Goal: Task Accomplishment & Management: Manage account settings

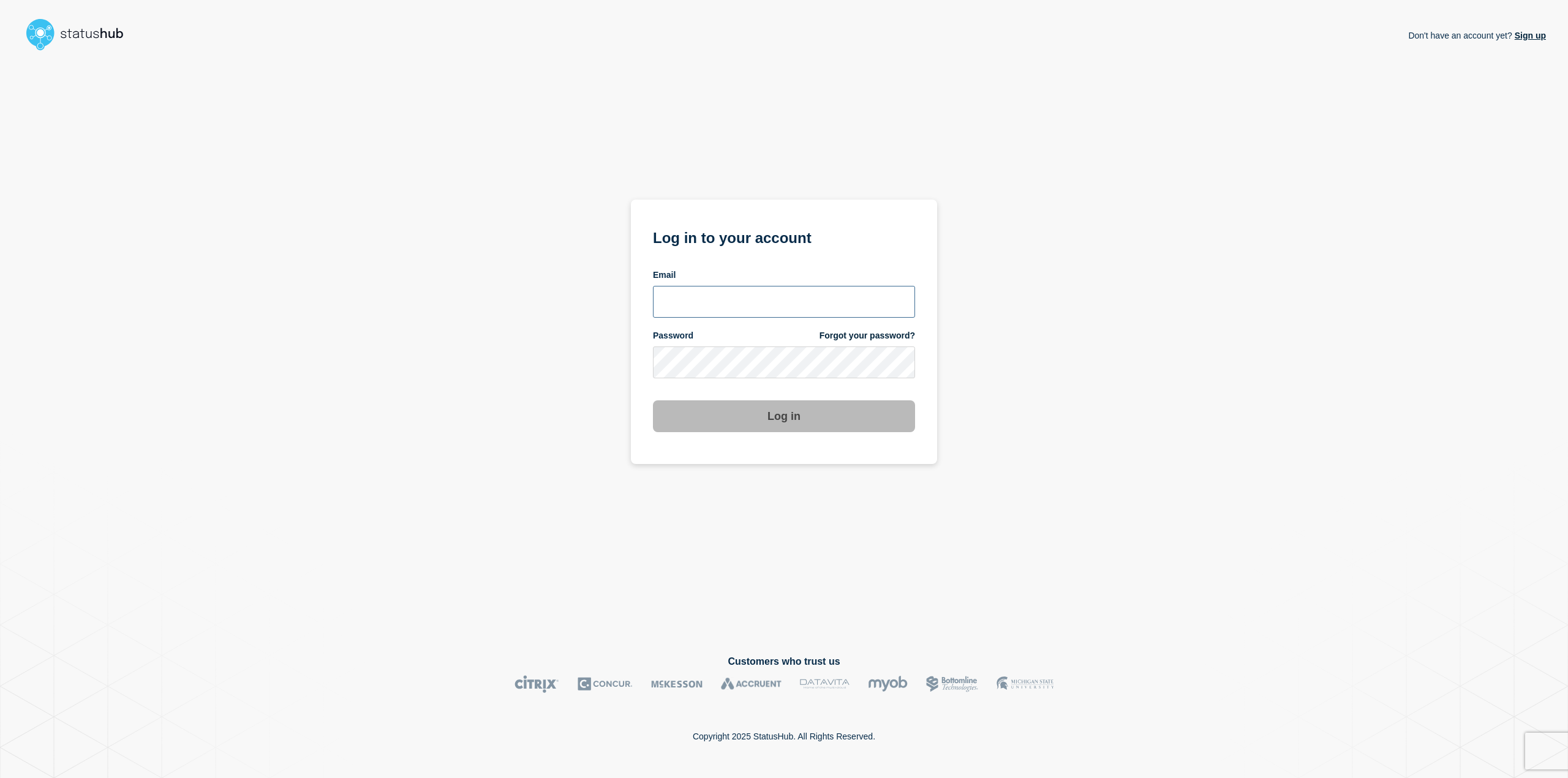
type input "[PERSON_NAME][EMAIL_ADDRESS][PERSON_NAME][DOMAIN_NAME]"
click at [815, 422] on button "Log in" at bounding box center [784, 416] width 262 height 32
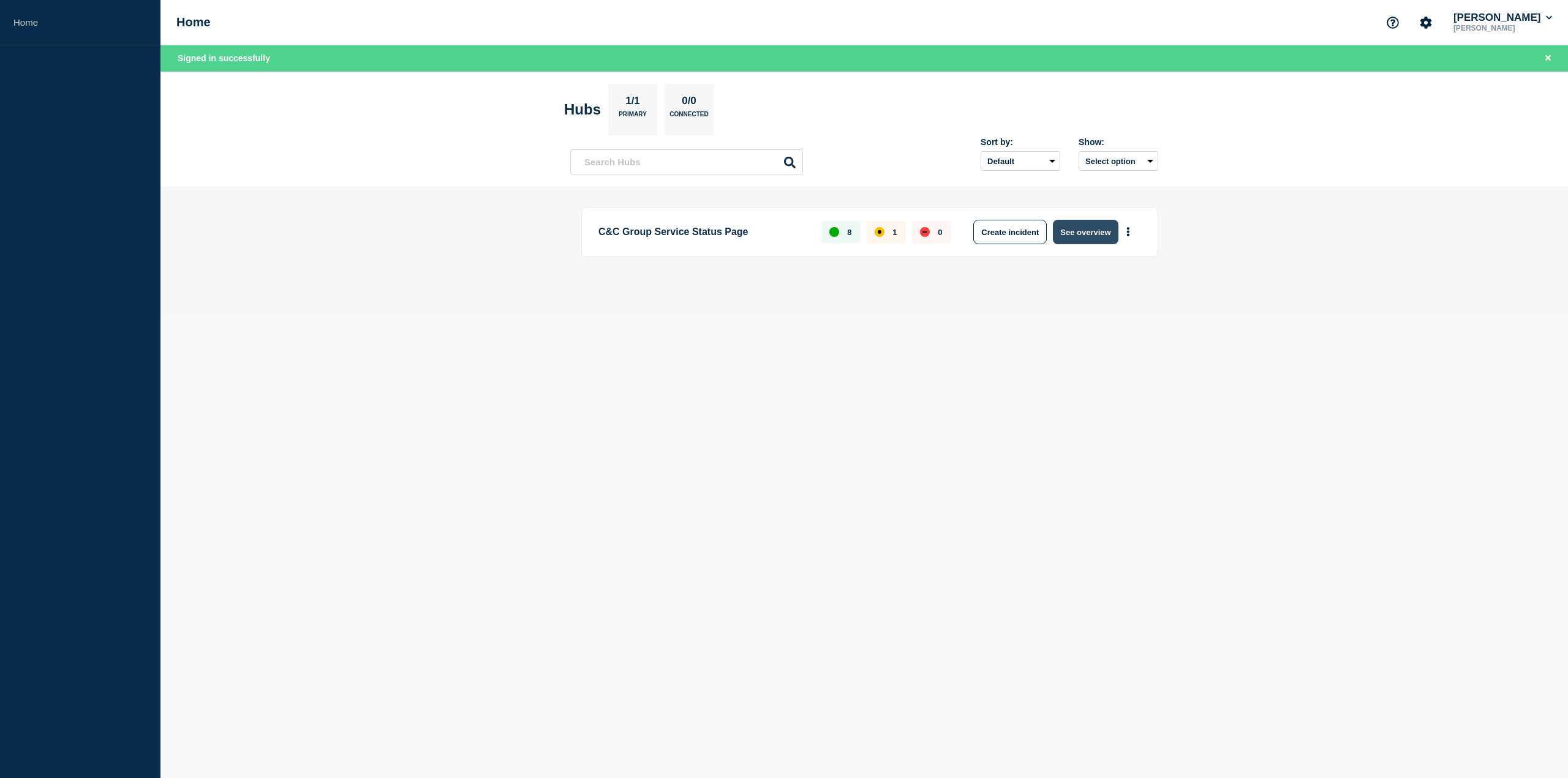
click at [1095, 232] on button "See overview" at bounding box center [1086, 231] width 65 height 24
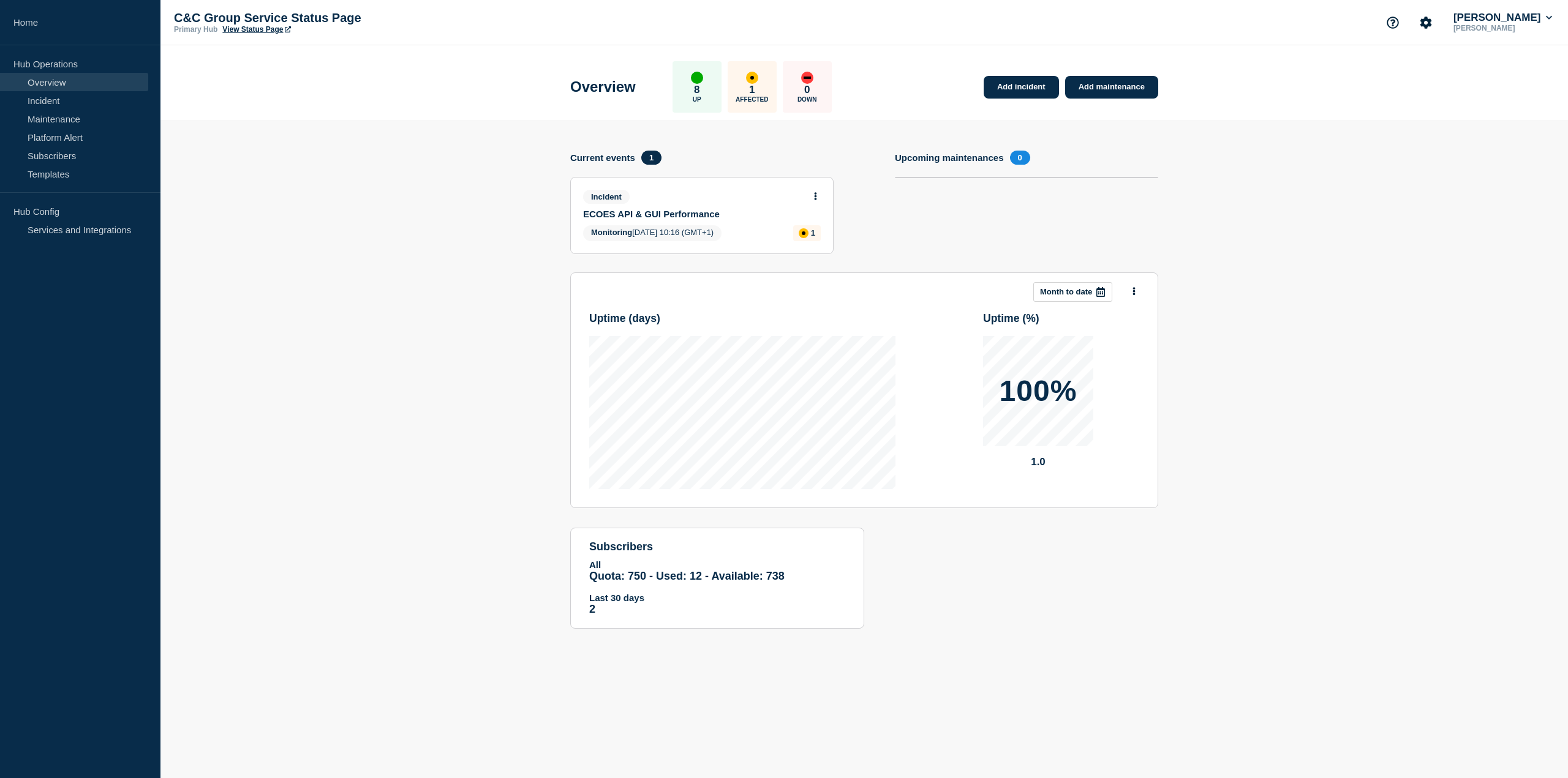
click at [814, 194] on body "Home Hub Operations Overview Incident Maintenance Platform Alert Subscribers Te…" at bounding box center [784, 389] width 1568 height 778
click at [815, 196] on icon at bounding box center [815, 196] width 2 height 8
click at [815, 226] on link "View incident" at bounding box center [811, 225] width 50 height 10
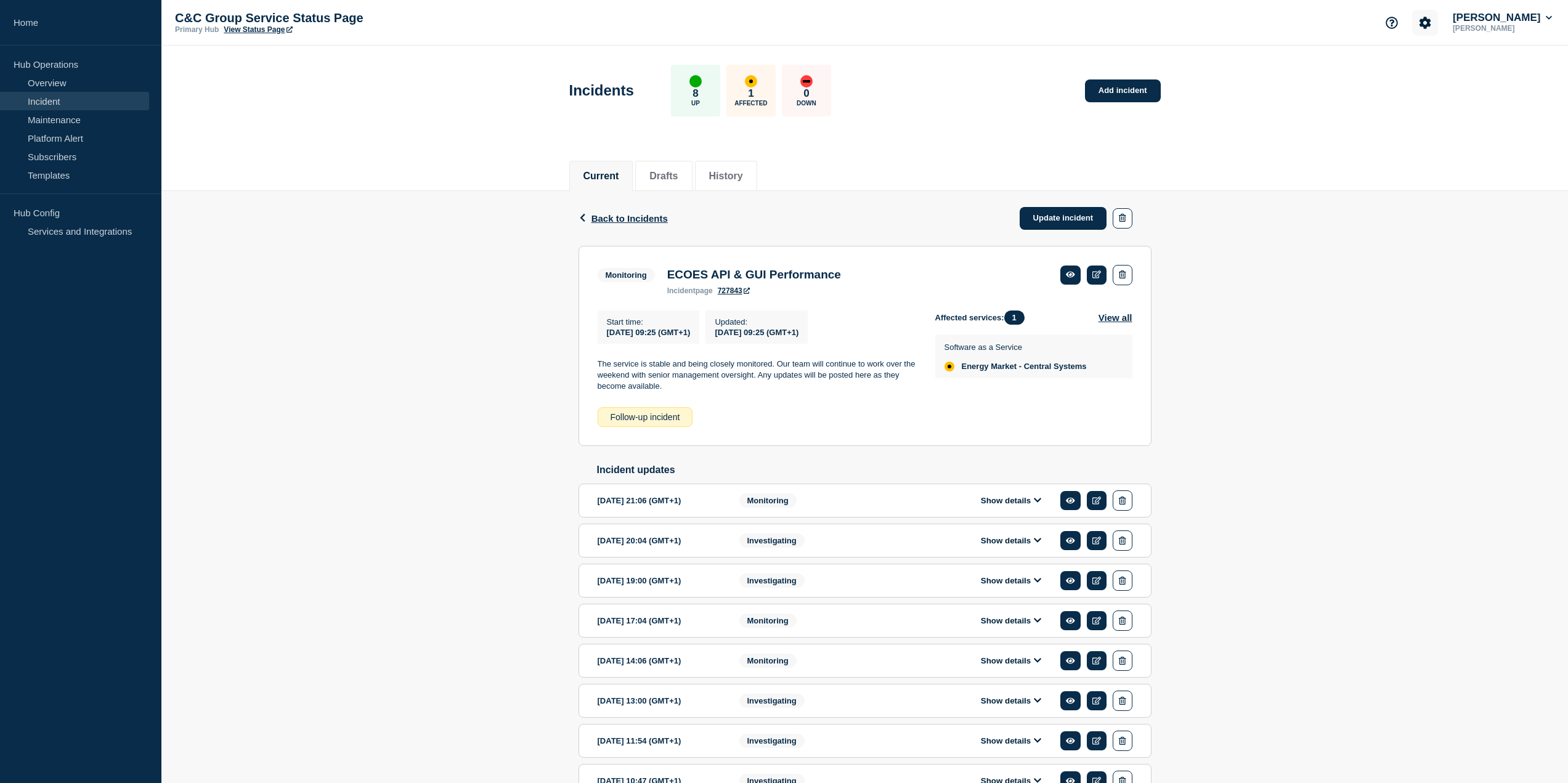
click at [1431, 24] on icon "Account settings" at bounding box center [1426, 22] width 12 height 12
click at [1433, 171] on div "Current Drafts History" at bounding box center [864, 169] width 1406 height 42
click at [1317, 231] on div "Back Back to Incidents Update incident Monitoring ECOES API & GUI Performance S…" at bounding box center [864, 555] width 1406 height 727
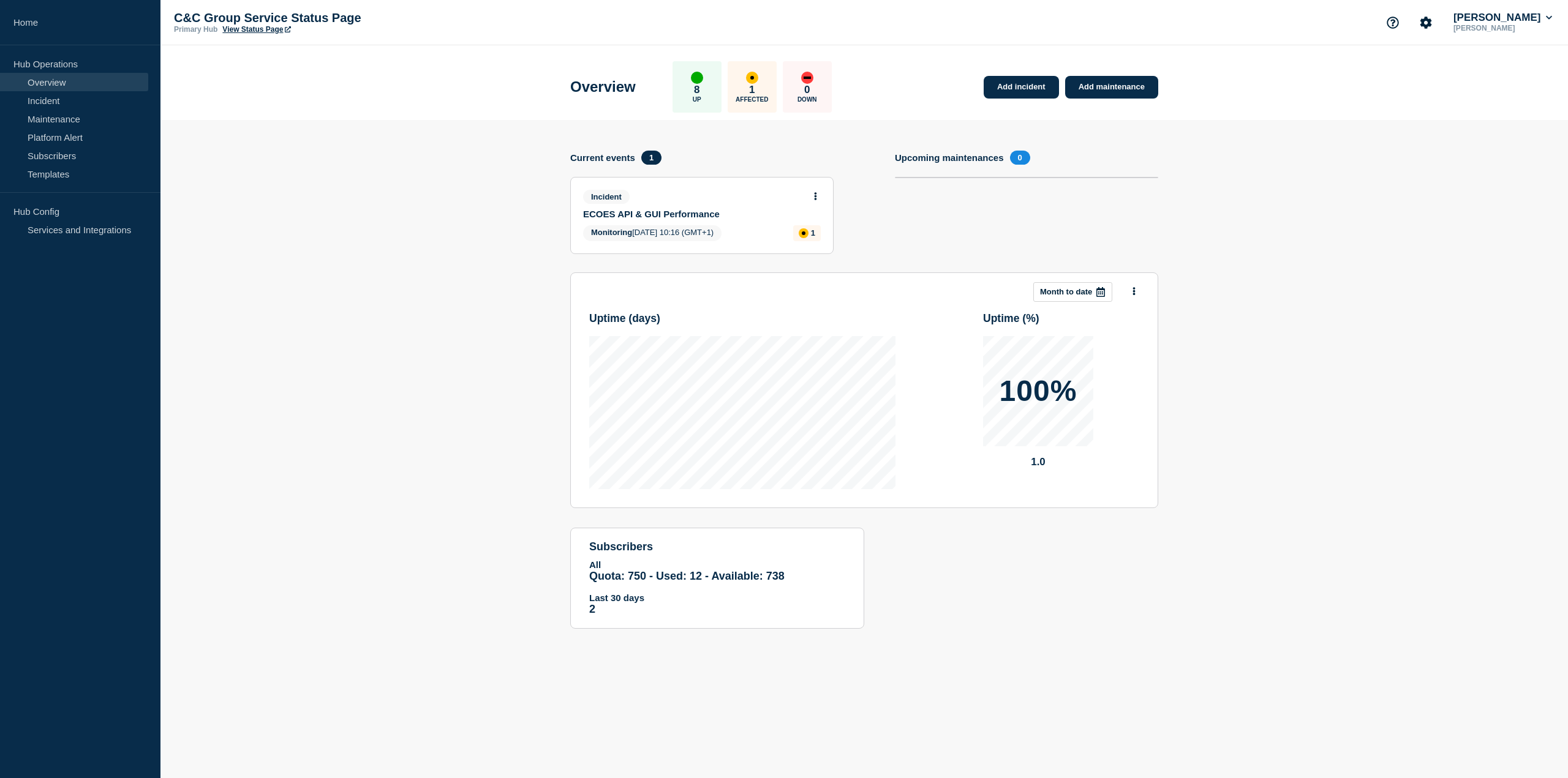
click at [213, 257] on section "Add incident Add maintenance Current events 1 Incident ECOES API & GUI Performa…" at bounding box center [865, 384] width 1408 height 528
click at [814, 197] on icon at bounding box center [815, 196] width 3 height 8
click at [823, 225] on link "View incident" at bounding box center [811, 225] width 50 height 10
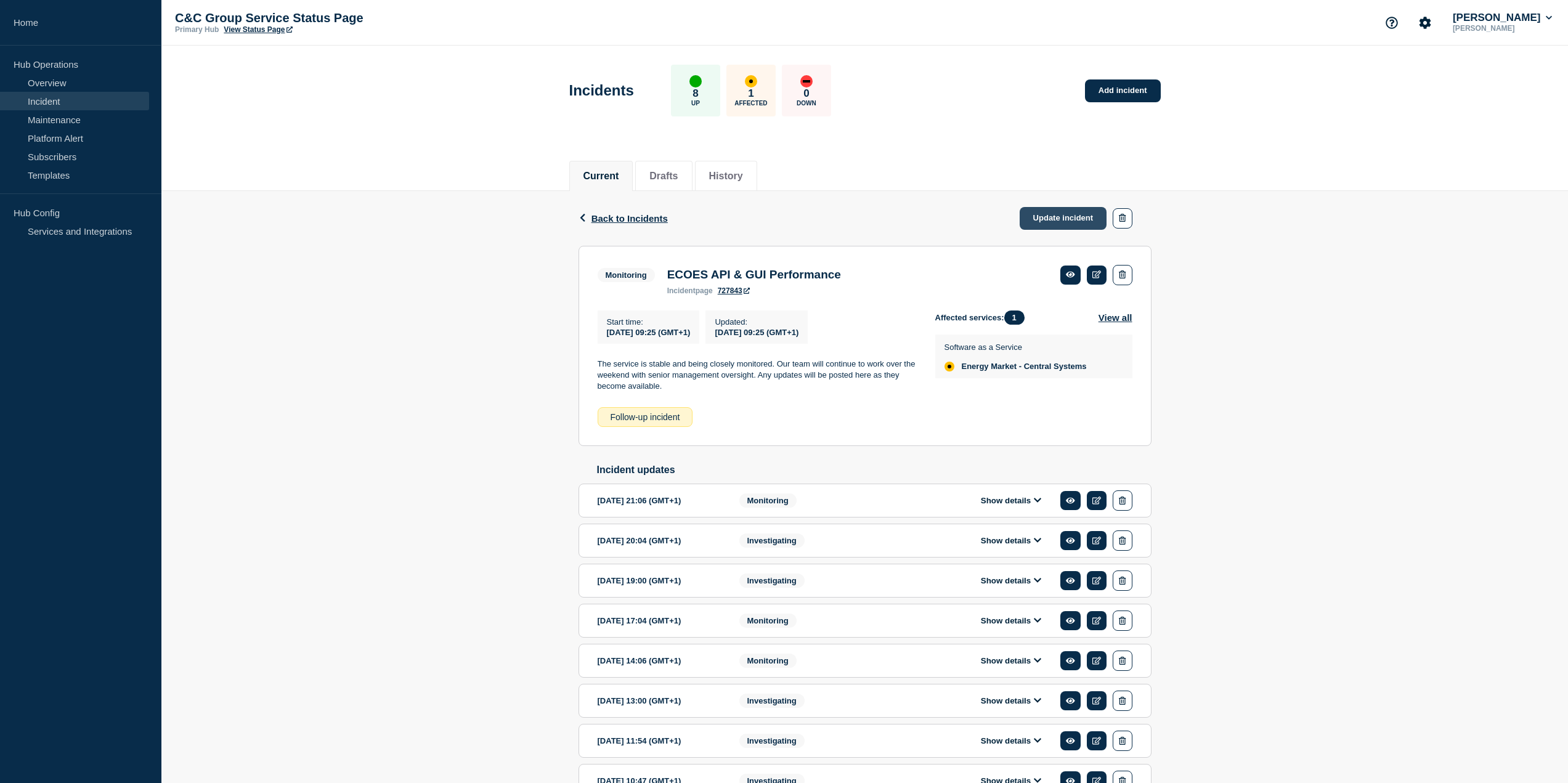
click at [1063, 220] on link "Update incident" at bounding box center [1063, 218] width 87 height 23
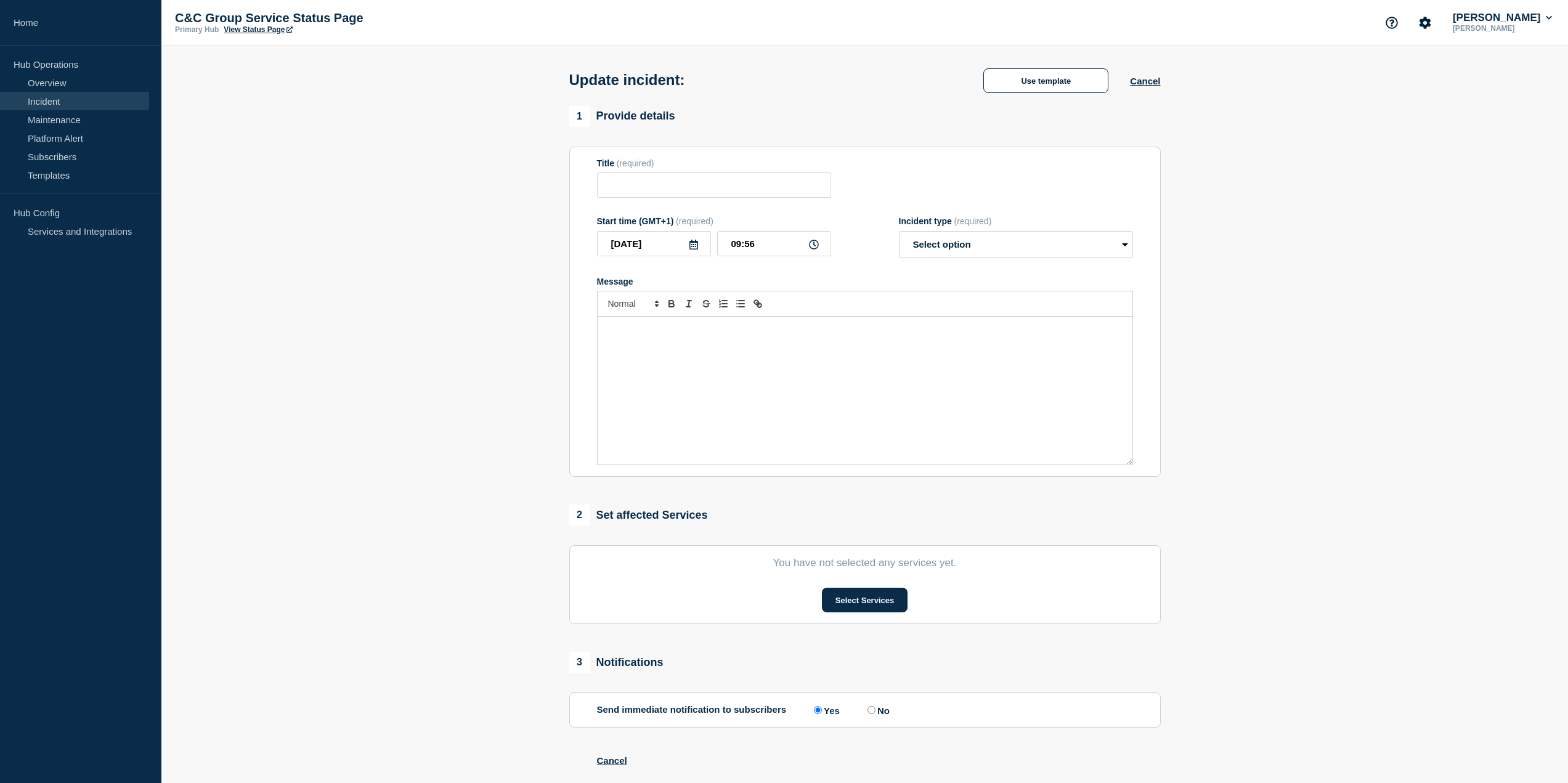
type input "ECOES API & GUI Performance"
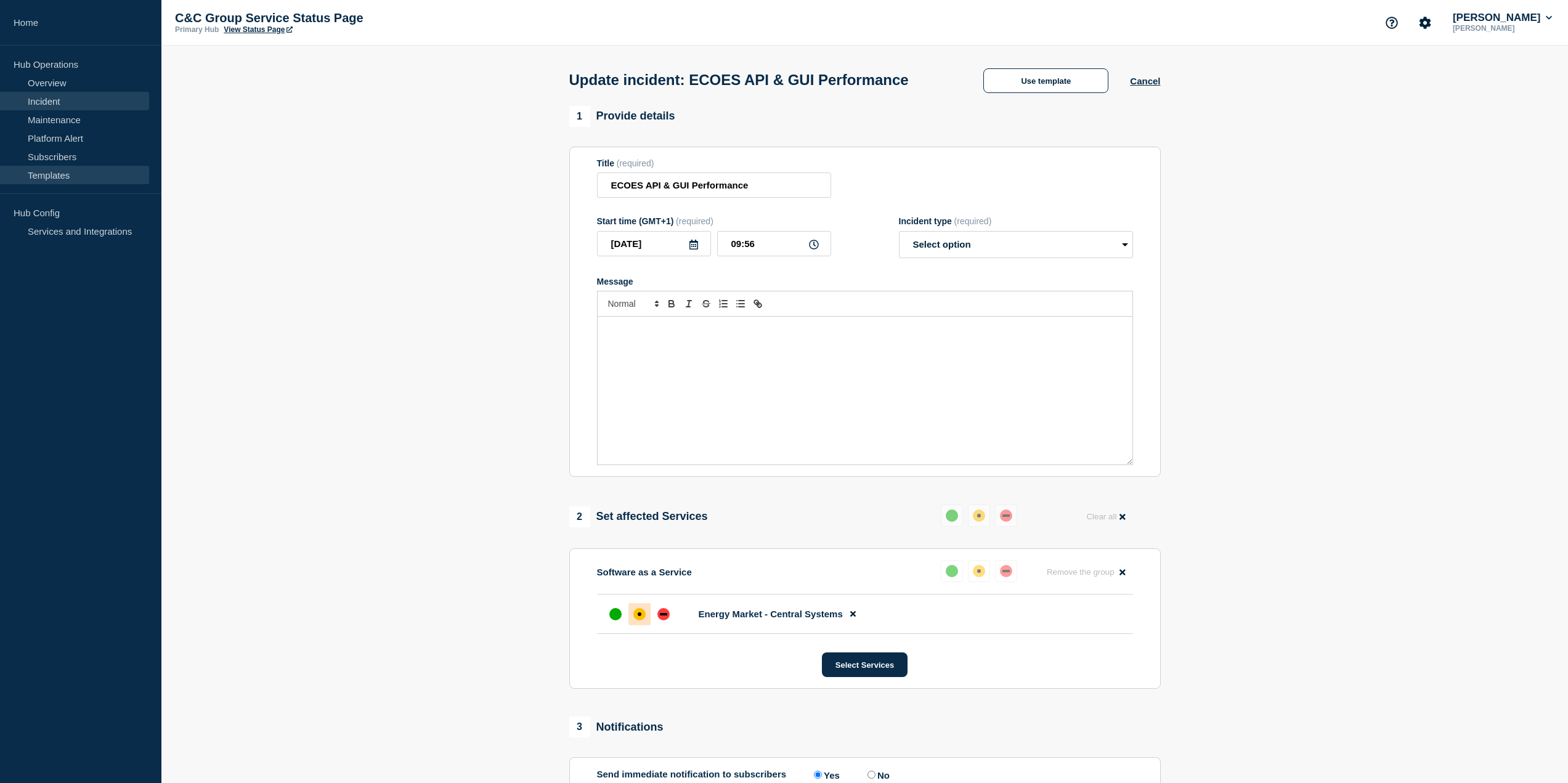
click at [38, 171] on link "Templates" at bounding box center [74, 175] width 149 height 19
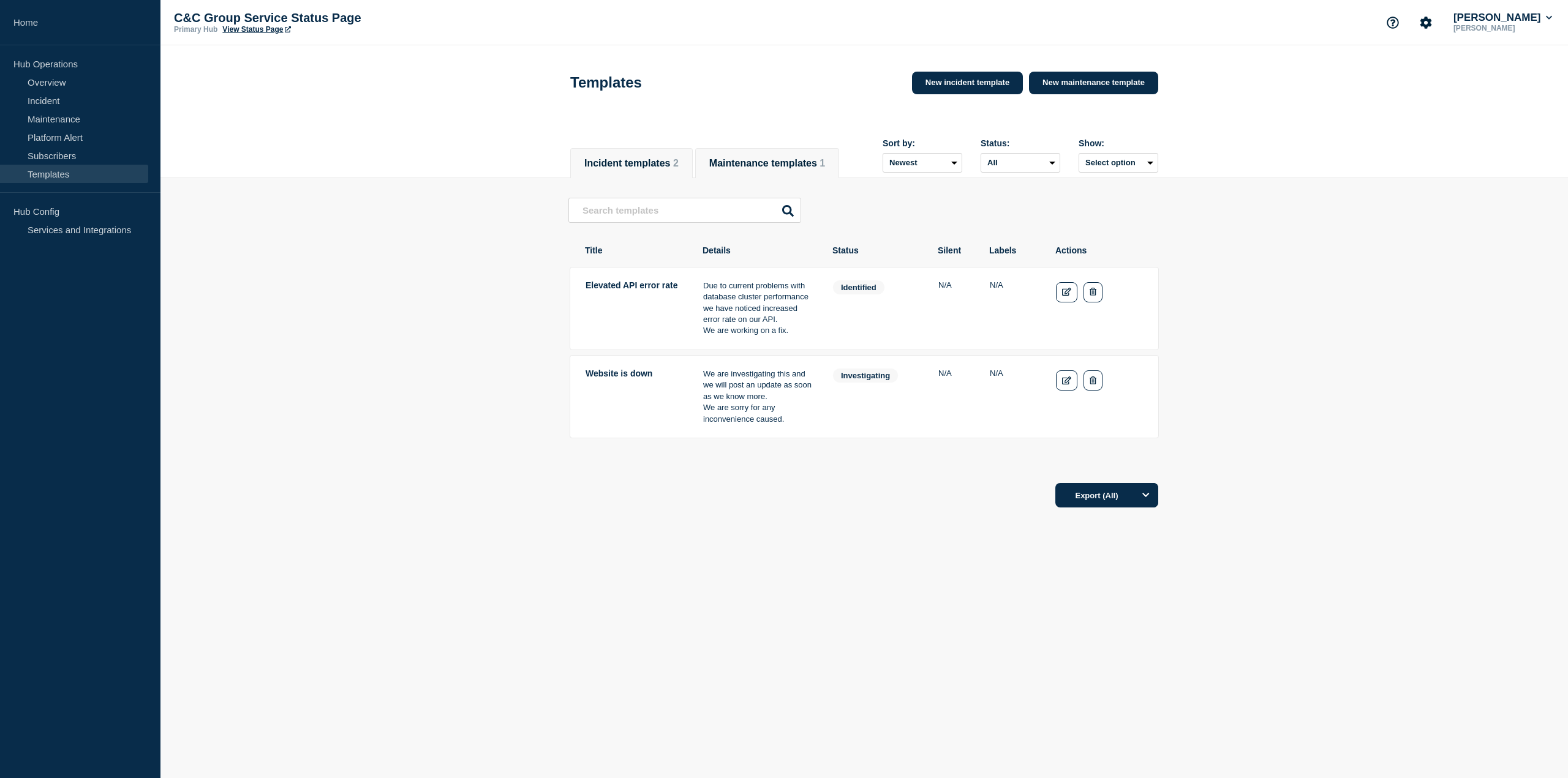
click at [772, 158] on button "Maintenance templates 1" at bounding box center [767, 163] width 116 height 11
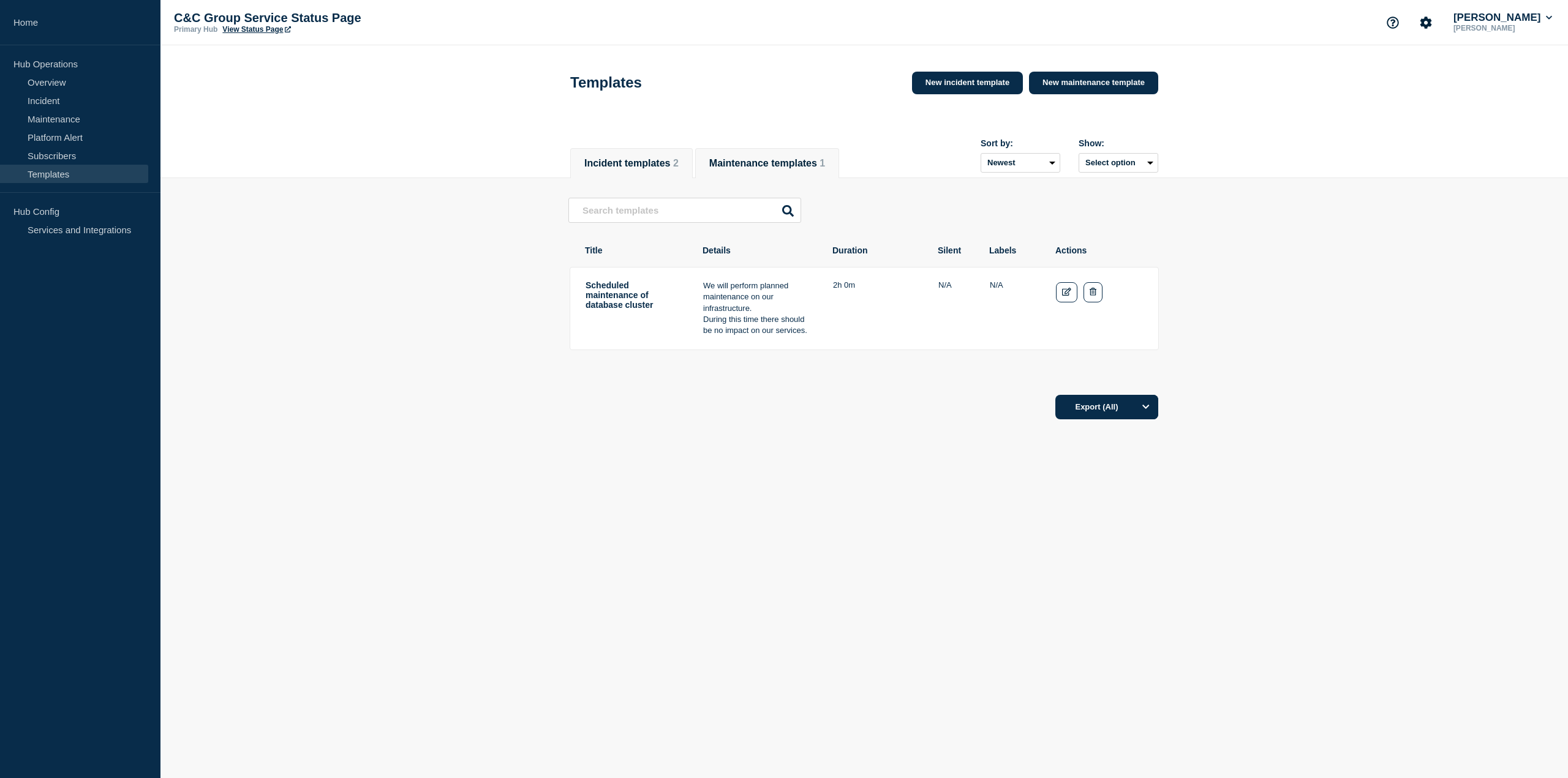
click at [636, 166] on button "Incident templates 2" at bounding box center [632, 163] width 94 height 11
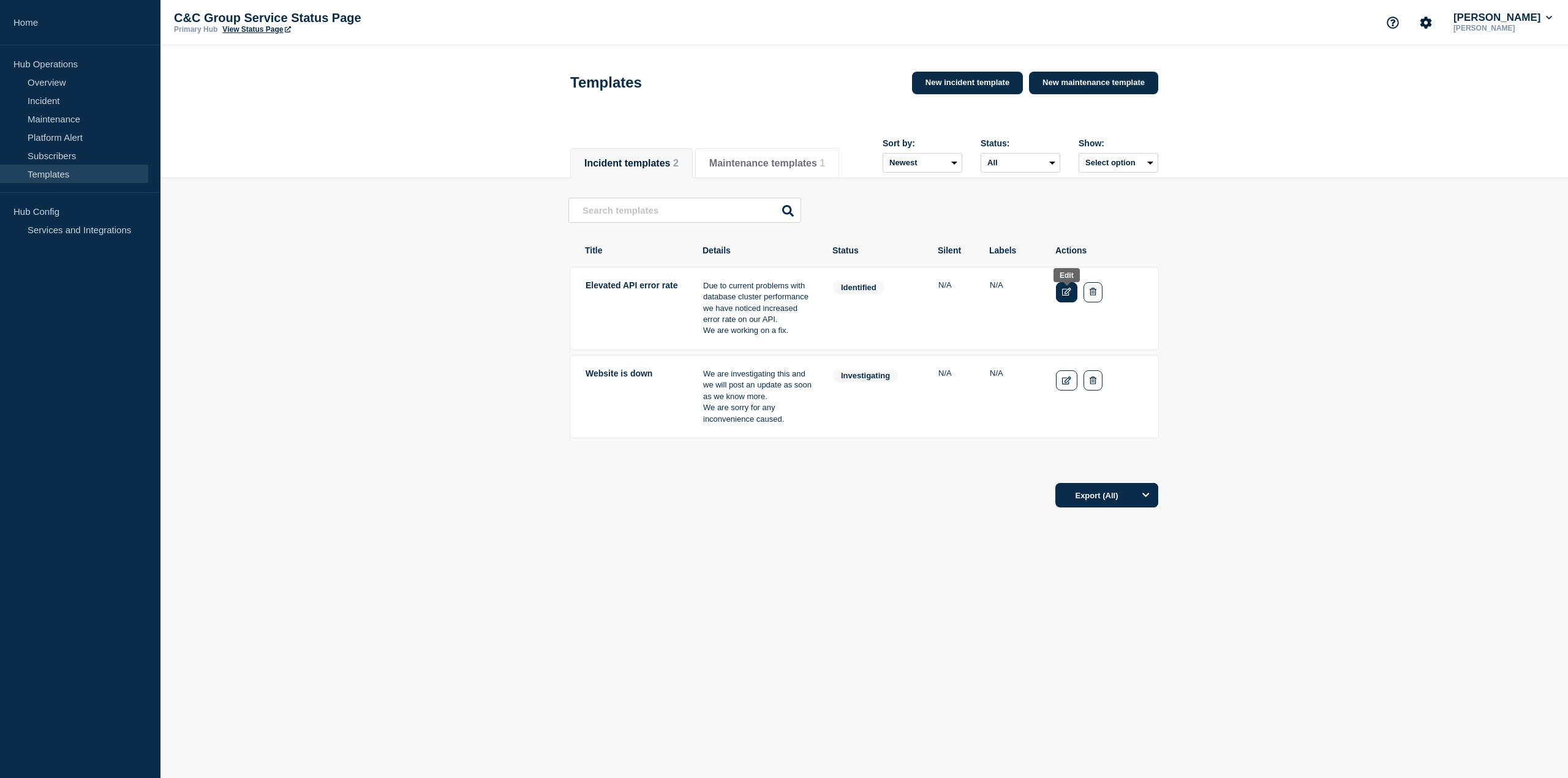
click at [1064, 295] on icon "Edit" at bounding box center [1067, 292] width 9 height 8
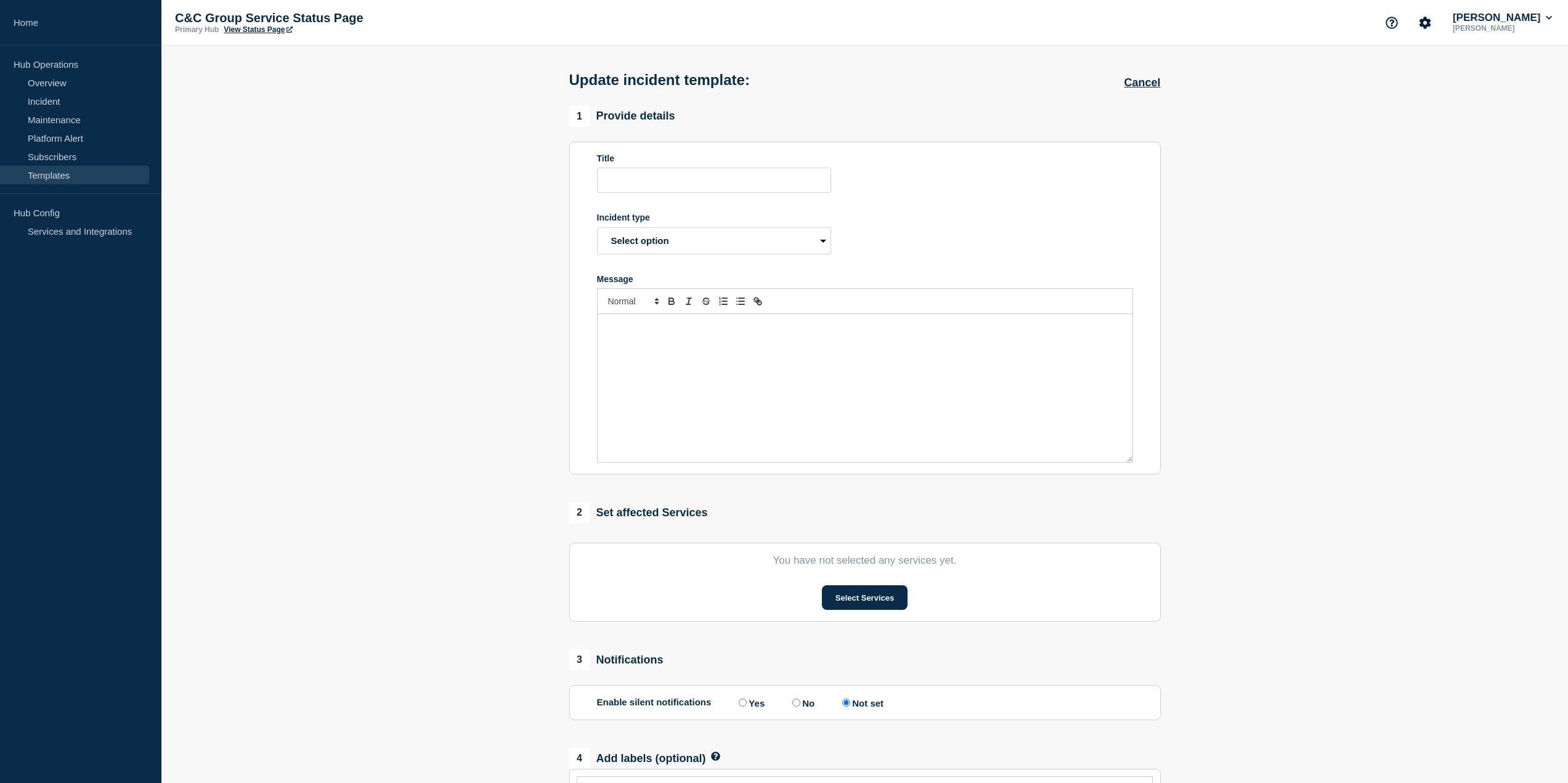
type input "Elevated API error rate"
select select "identified"
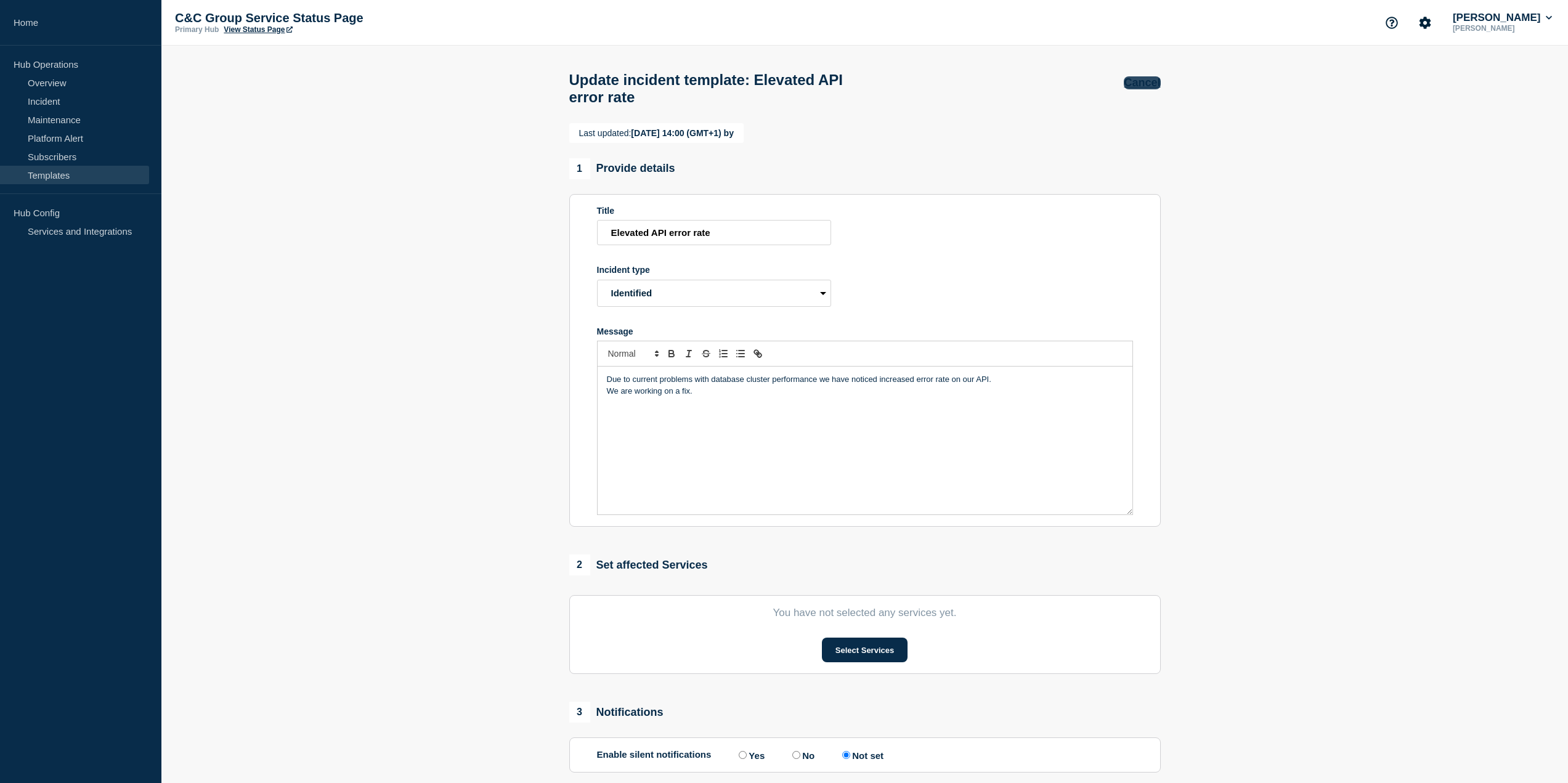
click at [1136, 82] on button "Cancel" at bounding box center [1142, 82] width 36 height 13
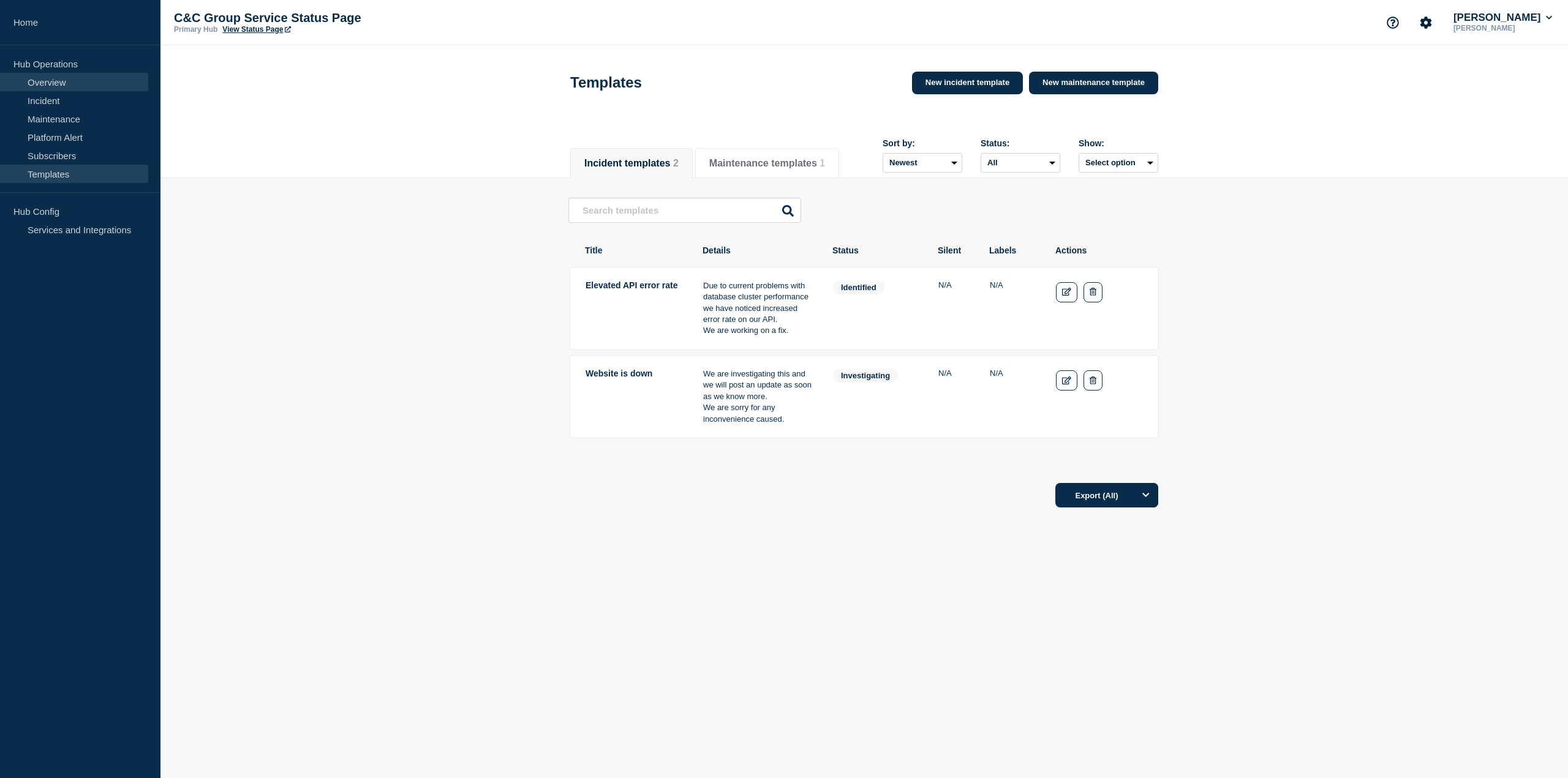
click at [63, 82] on link "Overview" at bounding box center [74, 82] width 148 height 18
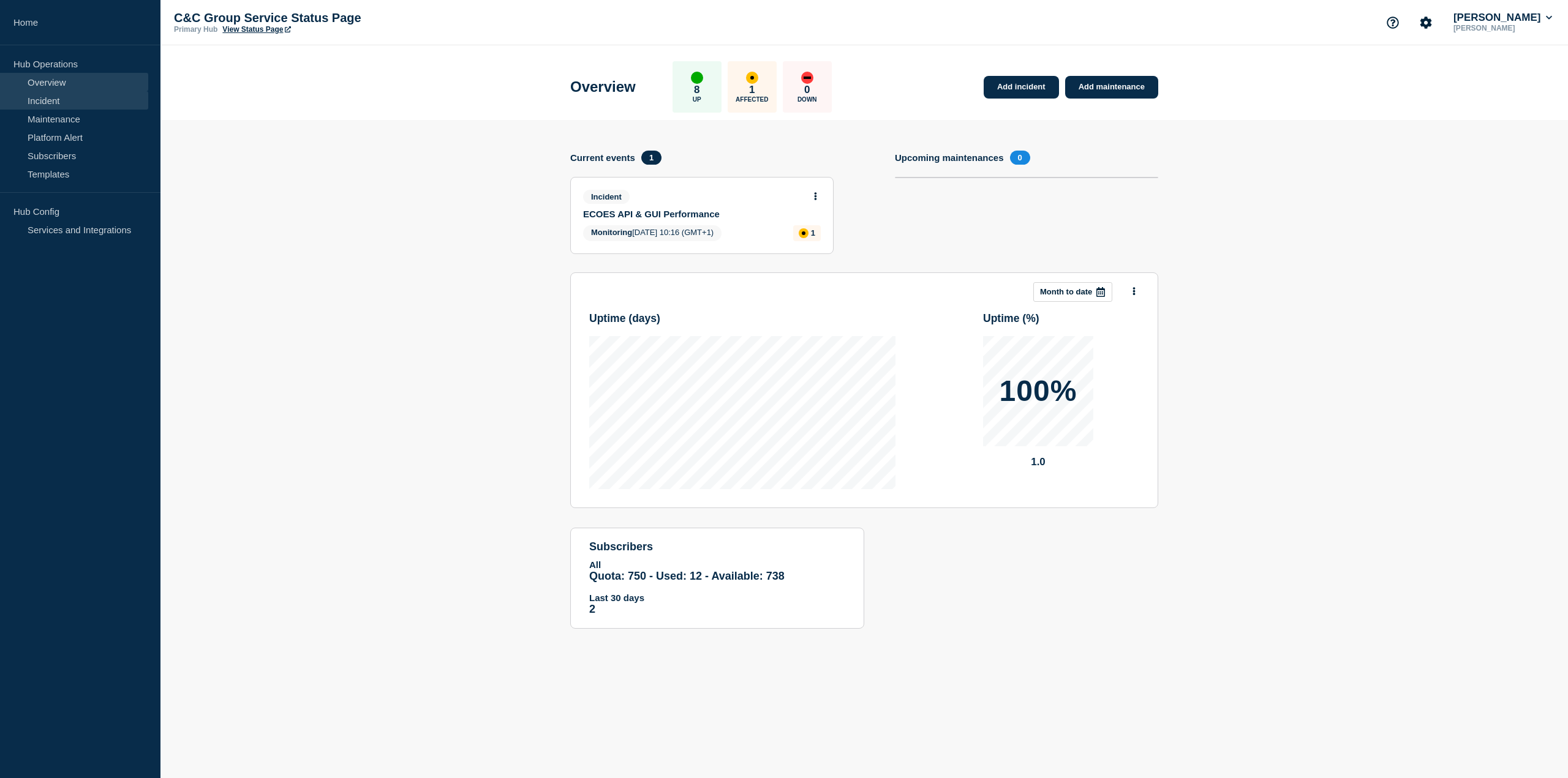
click at [42, 102] on link "Incident" at bounding box center [74, 100] width 148 height 18
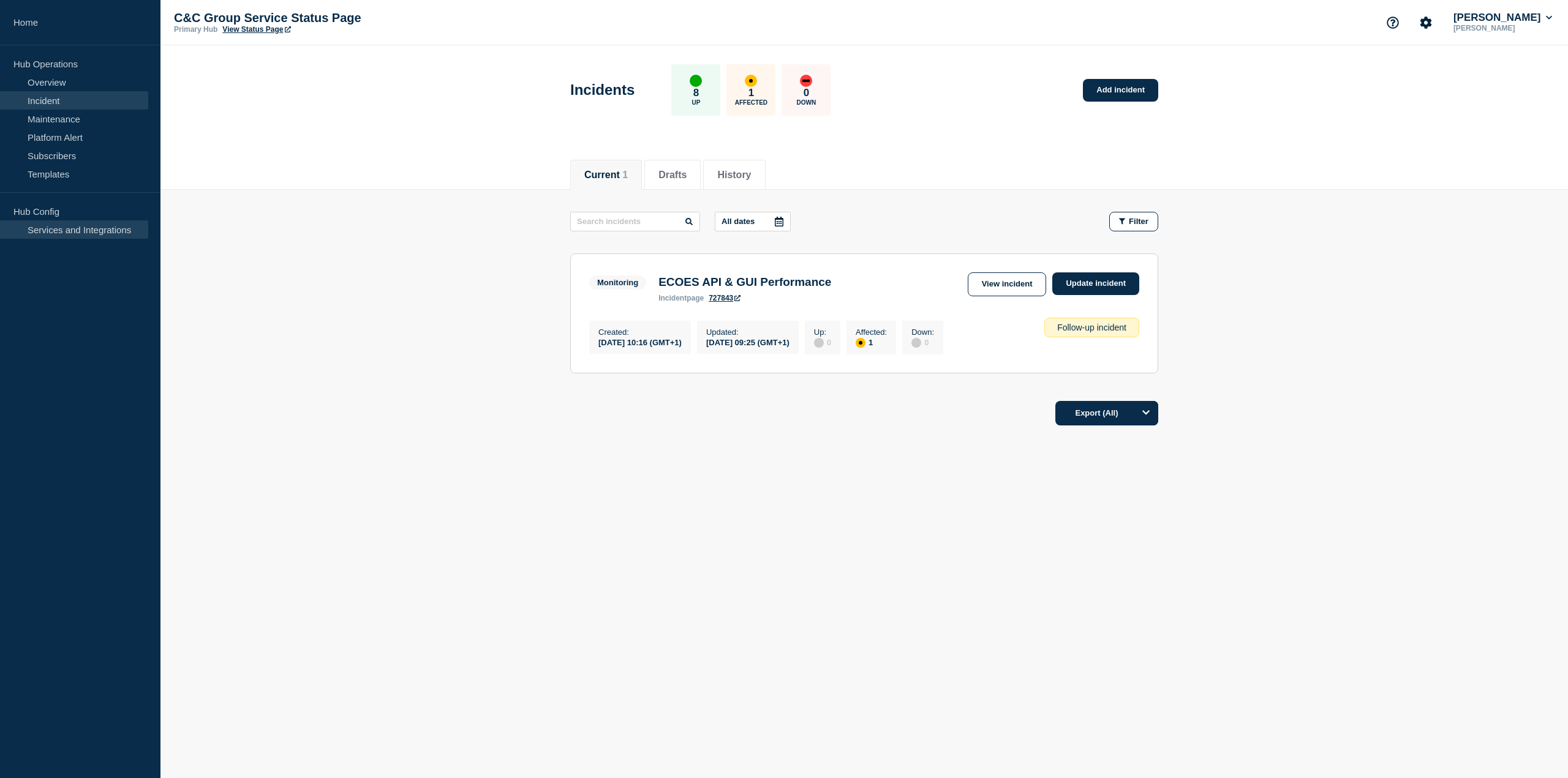
click at [49, 226] on link "Services and Integrations" at bounding box center [74, 229] width 148 height 18
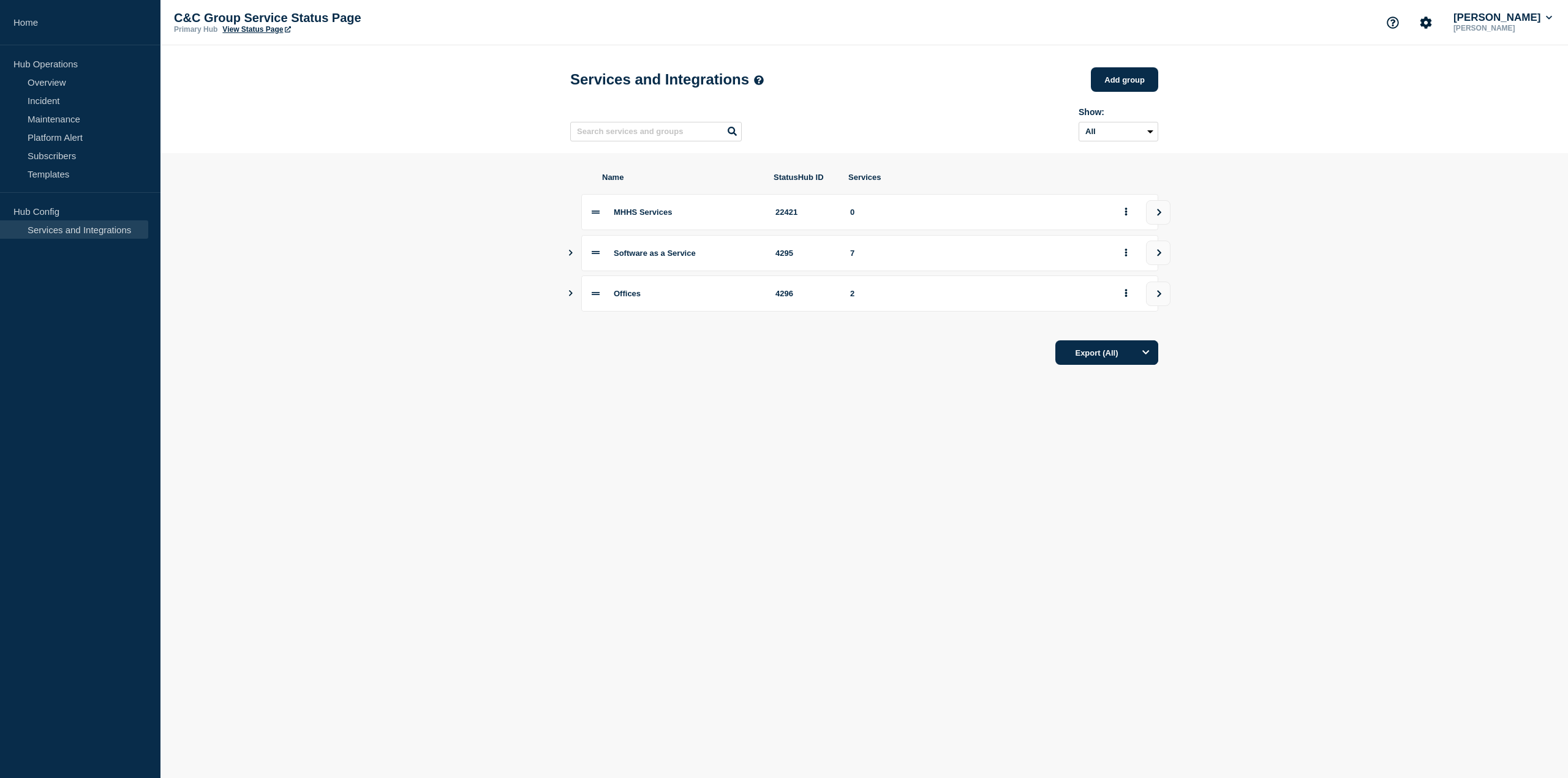
click at [572, 256] on icon "Show services" at bounding box center [571, 253] width 8 height 6
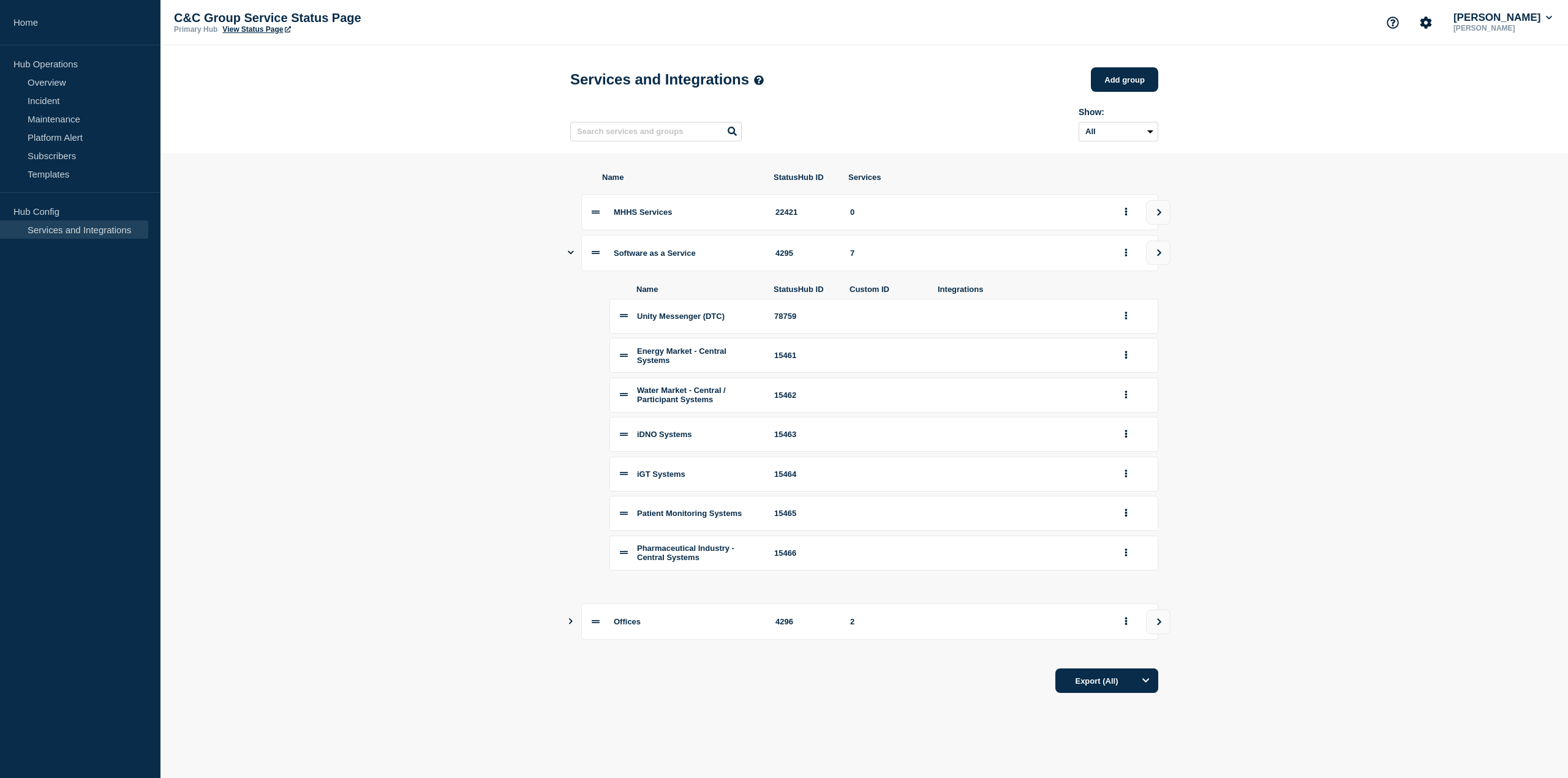
click at [568, 255] on icon "Show services" at bounding box center [571, 252] width 6 height 8
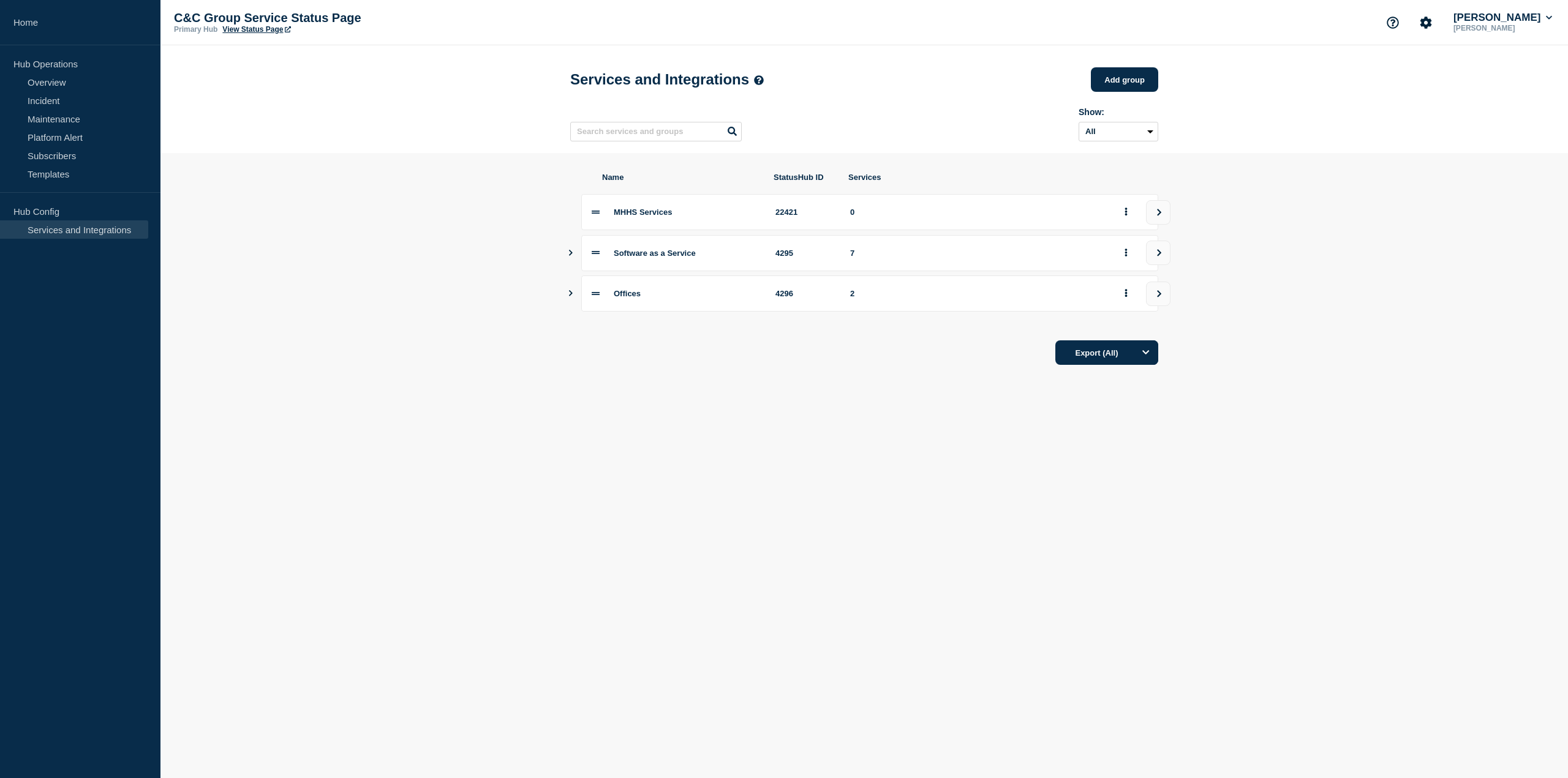
click at [576, 299] on div "Offices 4296 2" at bounding box center [865, 293] width 588 height 36
click at [569, 296] on icon "Show services" at bounding box center [571, 293] width 8 height 6
click at [568, 297] on icon "Show services" at bounding box center [571, 292] width 6 height 8
click at [47, 80] on link "Overview" at bounding box center [74, 82] width 148 height 18
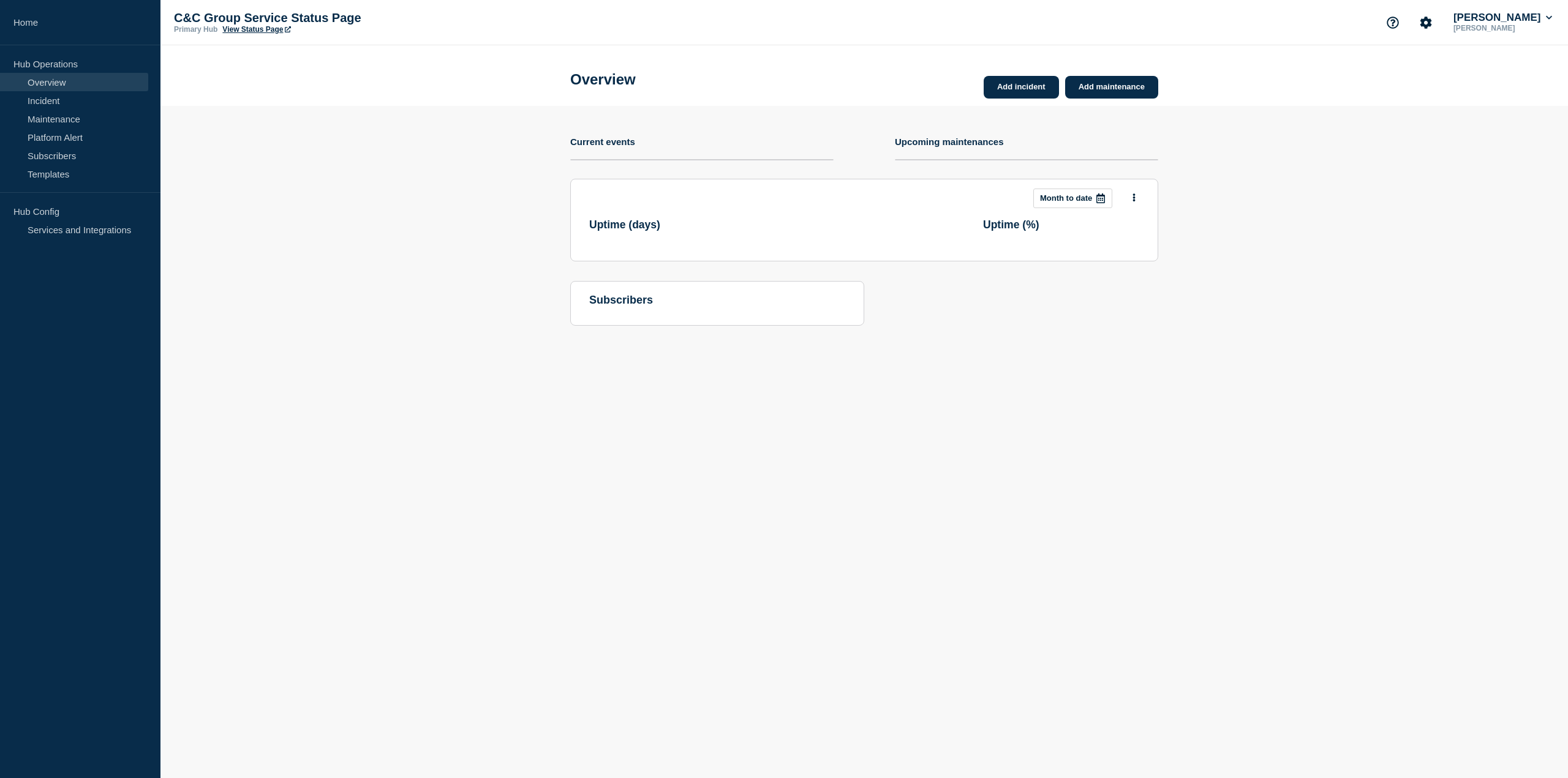
click at [47, 80] on link "Overview" at bounding box center [74, 82] width 148 height 18
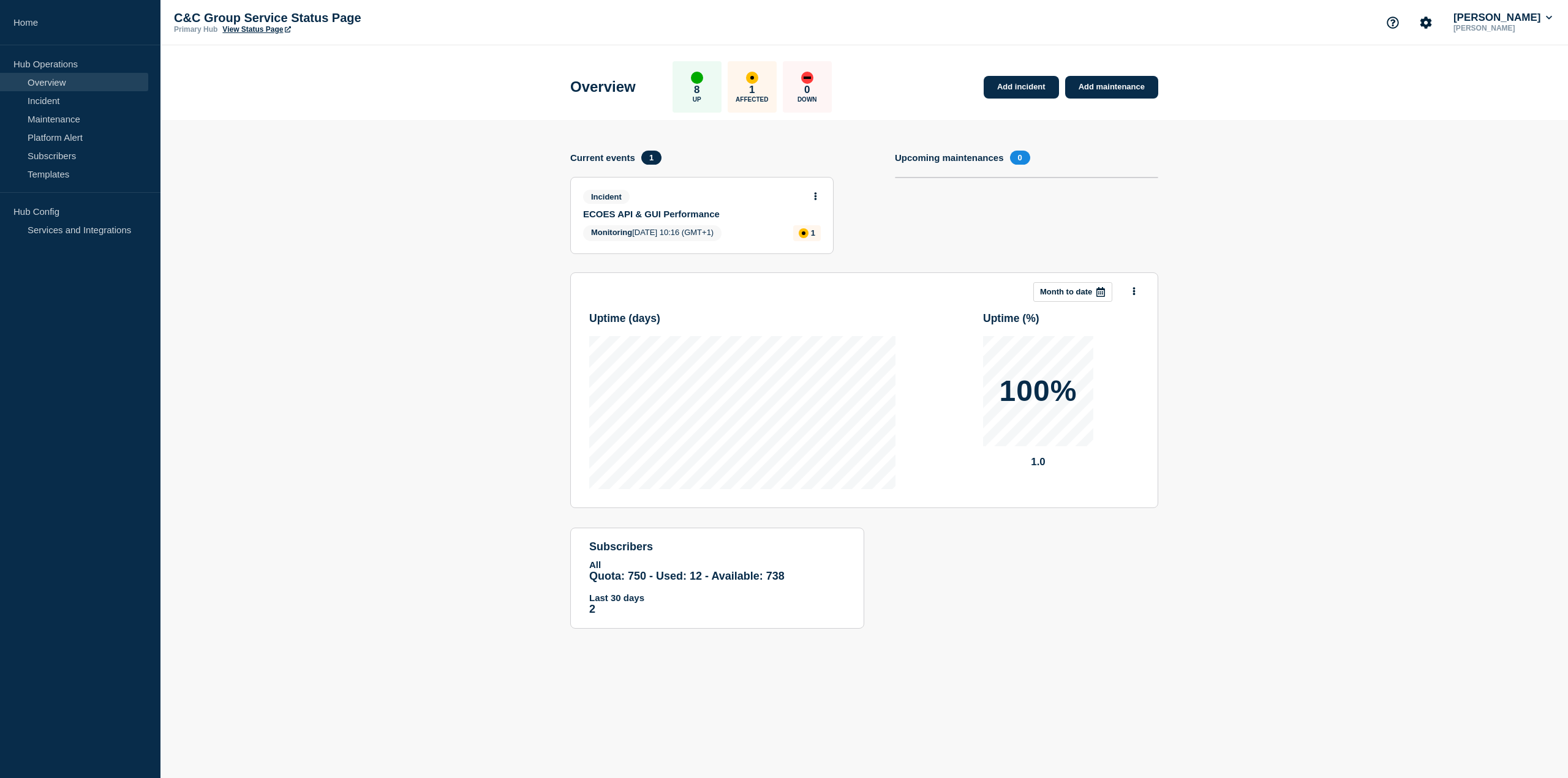
click at [45, 78] on link "Overview" at bounding box center [74, 82] width 148 height 18
click at [1223, 210] on section "Add incident Add maintenance Current events 1 Incident ECOES API & GUI Performa…" at bounding box center [865, 384] width 1408 height 528
